Goal: Information Seeking & Learning: Check status

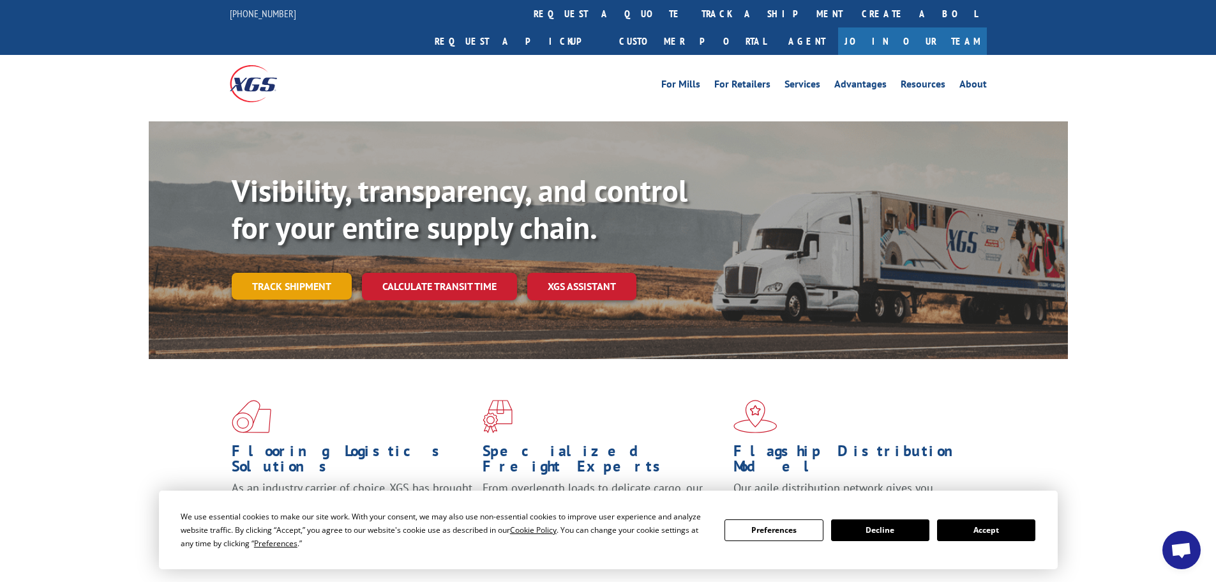
click at [273, 273] on link "Track shipment" at bounding box center [292, 286] width 120 height 27
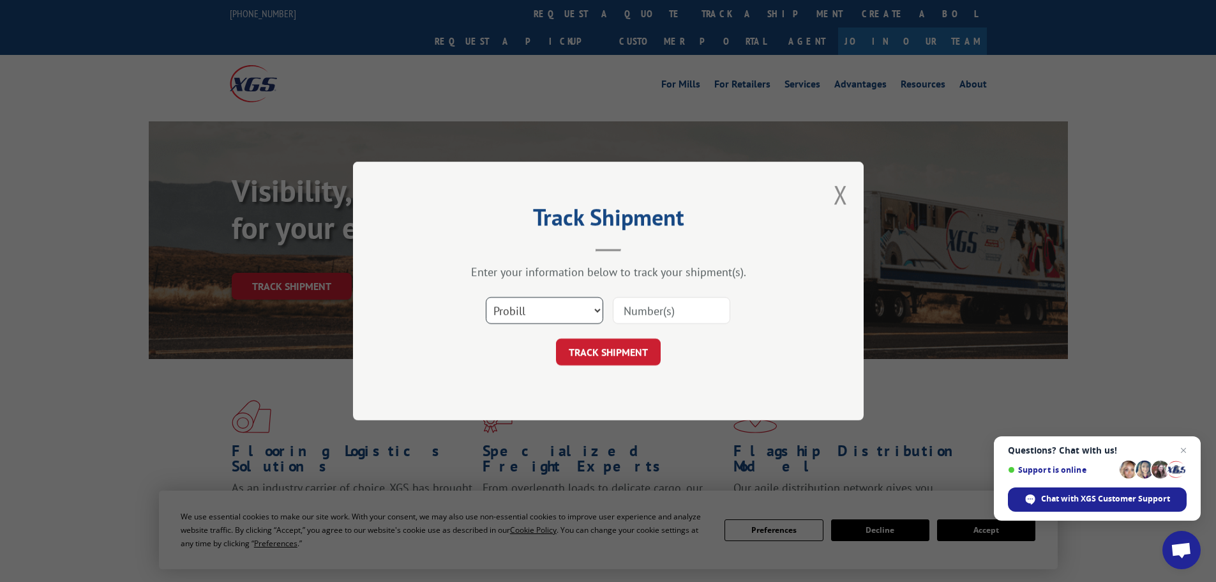
click at [590, 308] on select "Select category... Probill BOL PO" at bounding box center [544, 310] width 117 height 27
select select "bol"
click at [486, 297] on select "Select category... Probill BOL PO" at bounding box center [544, 310] width 117 height 27
click at [638, 310] on input at bounding box center [671, 310] width 117 height 27
paste input "7064174"
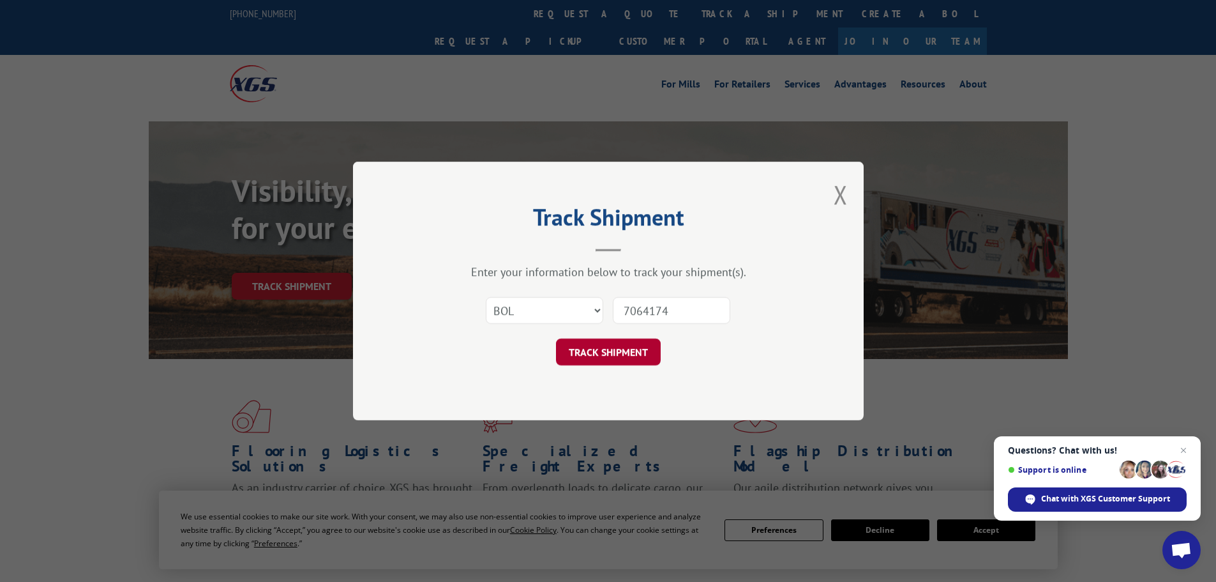
type input "7064174"
click at [623, 355] on button "TRACK SHIPMENT" at bounding box center [608, 351] width 105 height 27
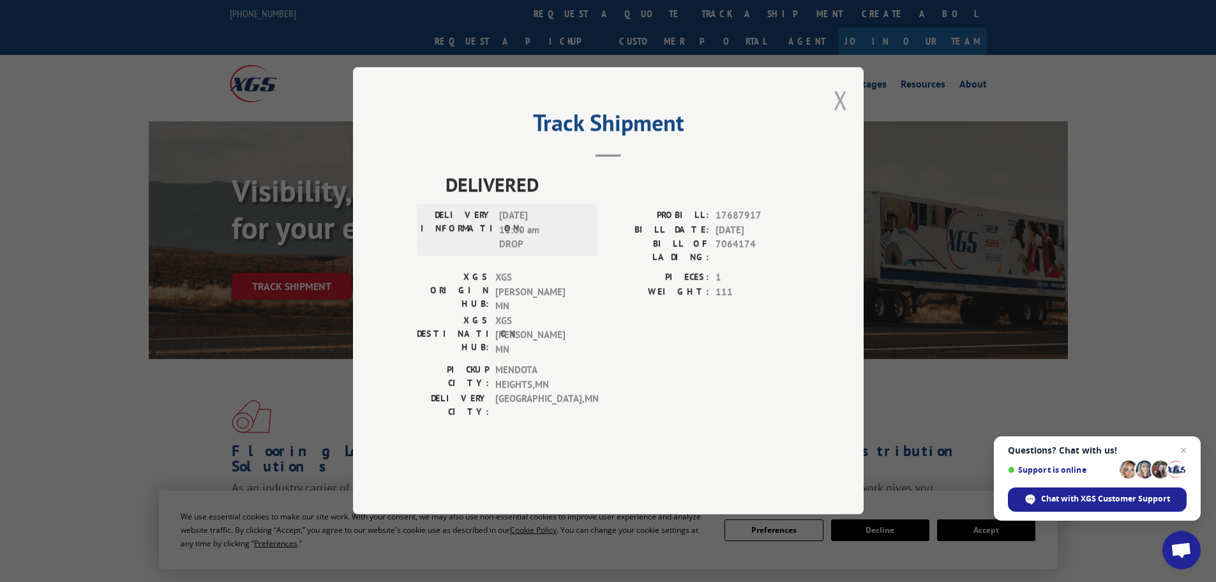
click at [842, 117] on button "Close modal" at bounding box center [841, 100] width 14 height 34
